Goal: Find specific page/section: Find specific page/section

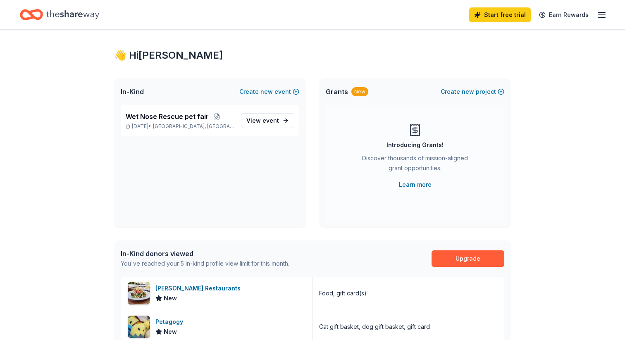
scroll to position [7, 0]
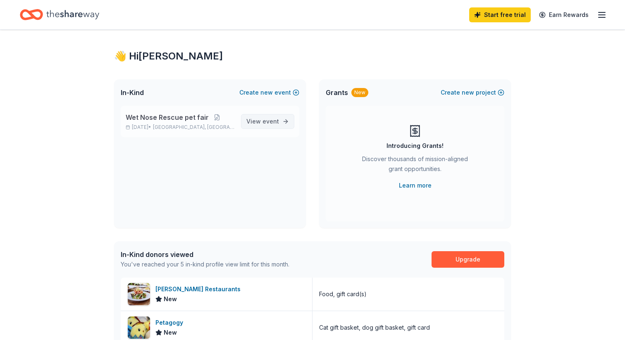
click at [258, 121] on span "View event" at bounding box center [262, 122] width 33 height 10
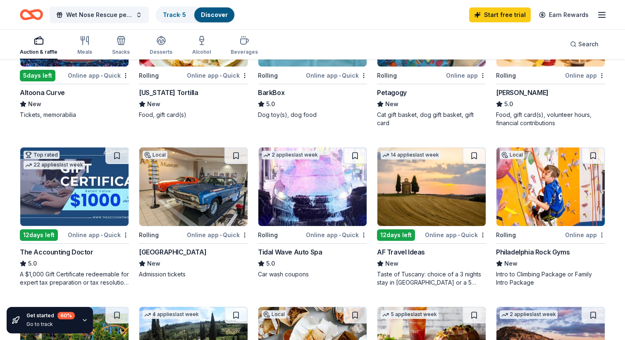
scroll to position [144, 0]
